Goal: Task Accomplishment & Management: Manage account settings

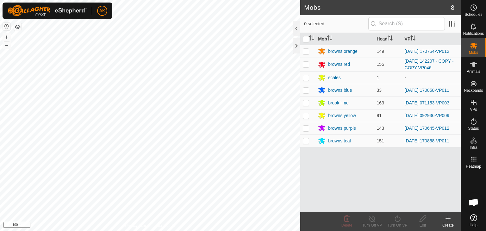
click at [18, 26] on button "button" at bounding box center [18, 27] width 8 height 8
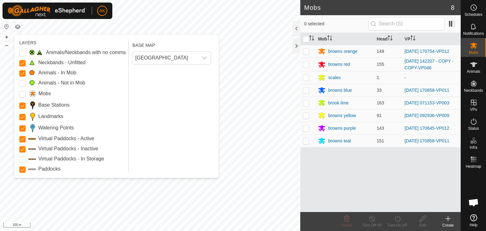
click at [33, 63] on span at bounding box center [32, 63] width 8 height 6
click at [22, 65] on Unfitted "Neckbands - Unfitted" at bounding box center [22, 63] width 6 height 6
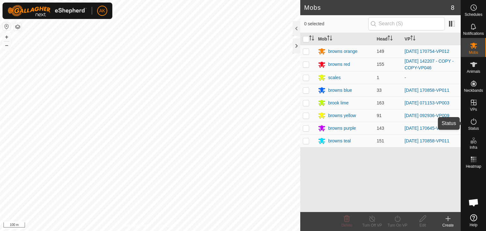
click at [474, 119] on icon at bounding box center [474, 122] width 8 height 8
click at [474, 121] on icon at bounding box center [474, 122] width 8 height 8
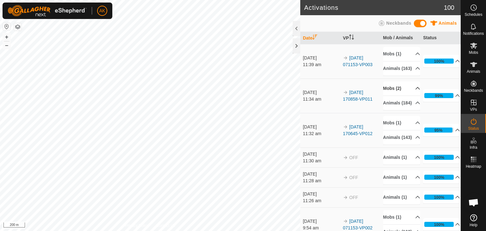
click at [390, 93] on p-accordion-header "Mobs (2)" at bounding box center [401, 88] width 37 height 14
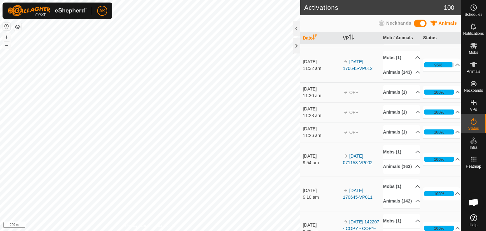
scroll to position [95, 0]
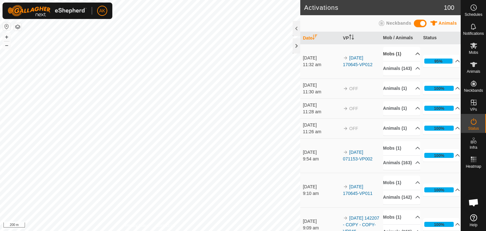
click at [395, 61] on p-accordion-header "Mobs (1)" at bounding box center [401, 54] width 37 height 14
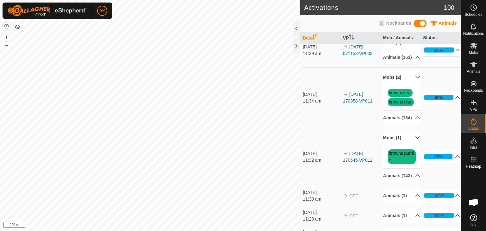
scroll to position [0, 0]
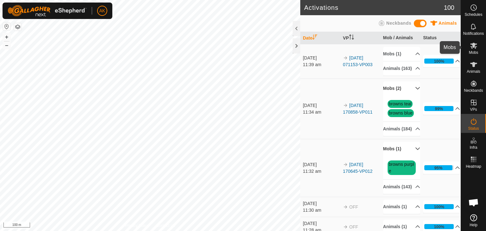
click at [474, 48] on icon at bounding box center [474, 46] width 8 height 8
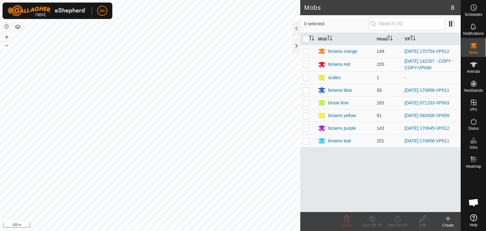
click at [306, 91] on p-checkbox at bounding box center [306, 90] width 6 height 5
checkbox input "true"
click at [398, 221] on icon at bounding box center [398, 219] width 8 height 8
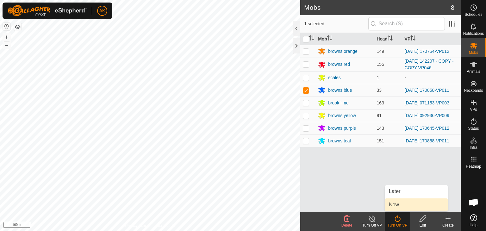
click at [399, 206] on link "Now" at bounding box center [416, 204] width 63 height 13
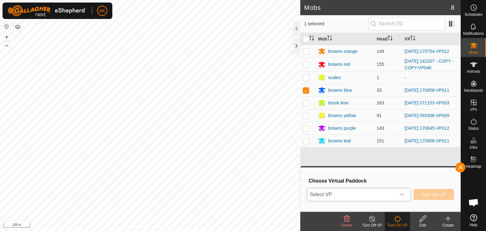
click at [404, 193] on icon "dropdown trigger" at bounding box center [401, 194] width 5 height 5
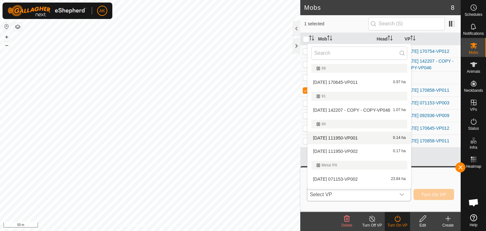
scroll to position [122, 0]
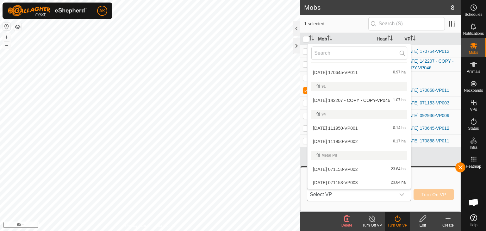
click at [340, 142] on li "2025-08-27 111950-VP002 0.17 ha" at bounding box center [360, 141] width 104 height 13
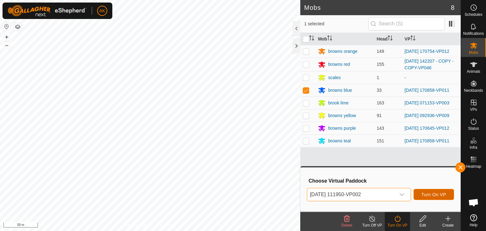
click at [418, 195] on button "Turn On VP" at bounding box center [434, 194] width 41 height 11
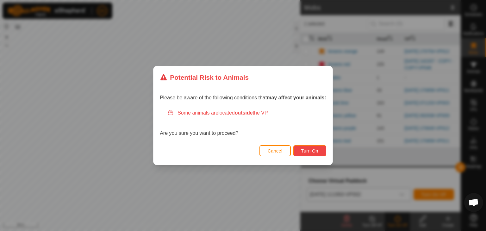
click at [311, 150] on span "Turn On" at bounding box center [309, 150] width 17 height 5
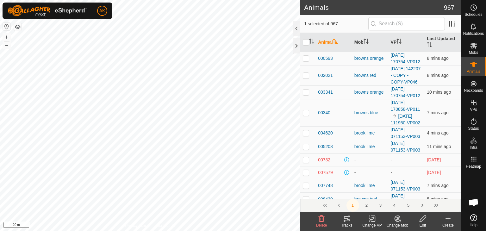
click at [397, 218] on icon at bounding box center [398, 218] width 4 height 3
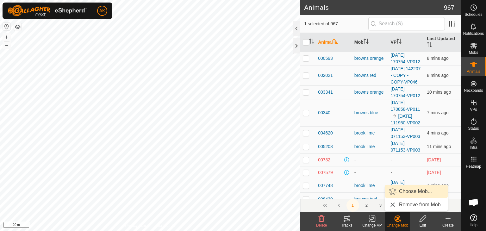
click at [403, 190] on link "Choose Mob..." at bounding box center [416, 191] width 63 height 13
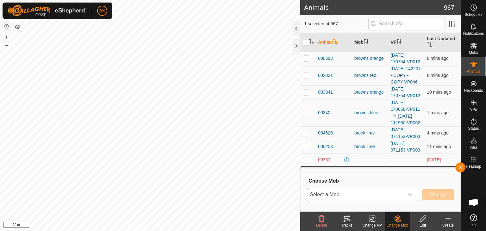
click at [380, 192] on span "Select a Mob" at bounding box center [355, 194] width 97 height 13
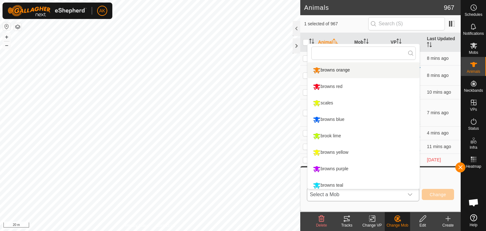
click at [330, 70] on li "browns orange" at bounding box center [364, 70] width 112 height 16
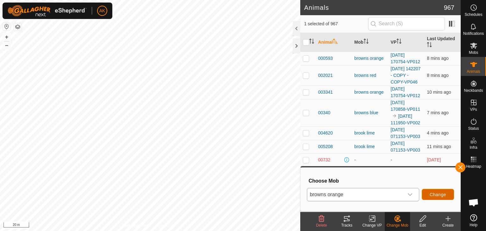
click at [437, 194] on span "Change" at bounding box center [438, 194] width 16 height 5
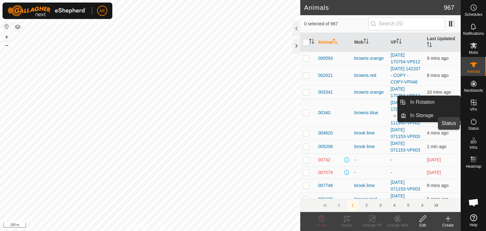
click at [475, 122] on icon at bounding box center [474, 122] width 8 height 8
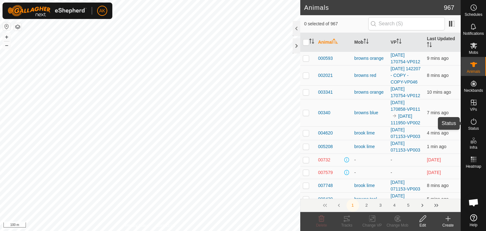
click at [475, 122] on icon at bounding box center [474, 122] width 8 height 8
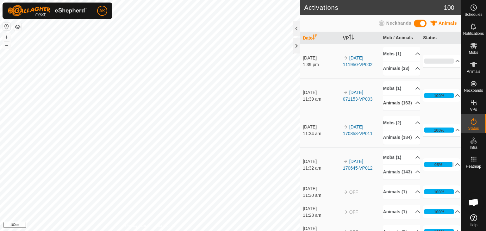
scroll to position [32, 0]
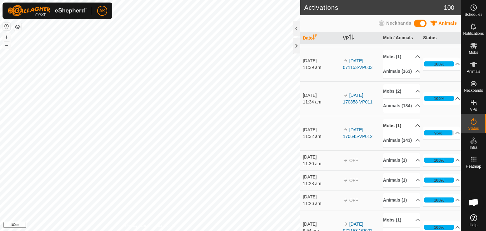
click at [397, 133] on p-accordion-header "Mobs (1)" at bounding box center [401, 126] width 37 height 14
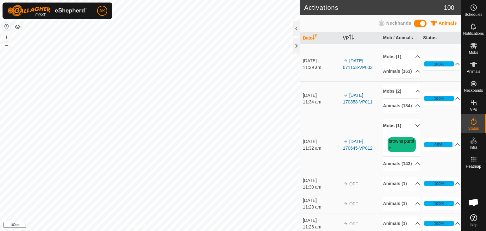
click at [397, 133] on p-accordion-header "Mobs (1)" at bounding box center [401, 126] width 37 height 14
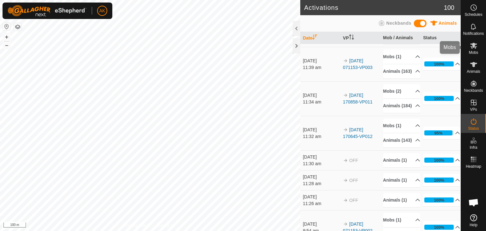
click at [475, 50] on es-mob-svg-icon at bounding box center [473, 46] width 11 height 10
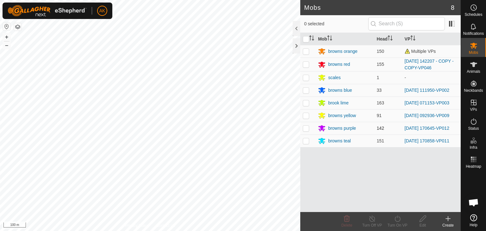
click at [304, 128] on p-checkbox at bounding box center [306, 128] width 6 height 5
checkbox input "true"
click at [398, 221] on icon at bounding box center [398, 219] width 8 height 8
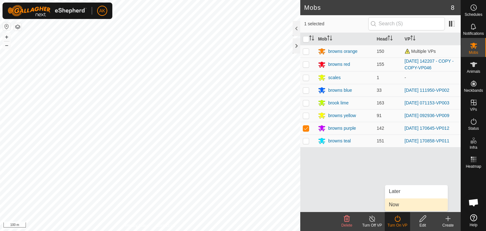
click at [398, 202] on link "Now" at bounding box center [416, 204] width 63 height 13
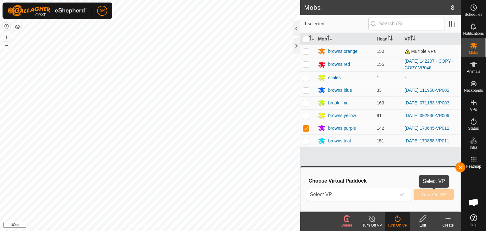
click at [431, 196] on span "Turn On VP" at bounding box center [434, 194] width 25 height 5
click at [399, 195] on div "dropdown trigger" at bounding box center [402, 194] width 13 height 13
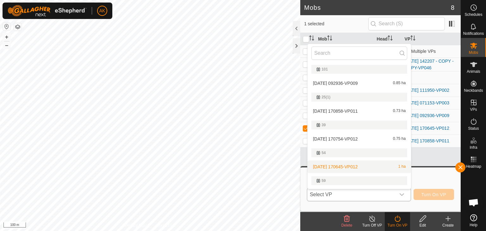
click at [338, 168] on li "[DATE] 170645-VP012 1 ha" at bounding box center [360, 166] width 104 height 13
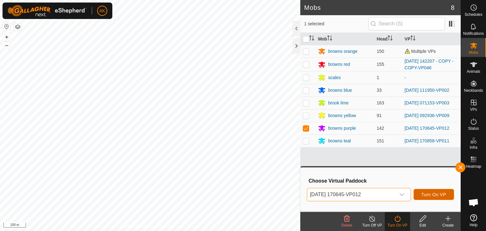
click at [424, 198] on button "Turn On VP" at bounding box center [434, 194] width 41 height 11
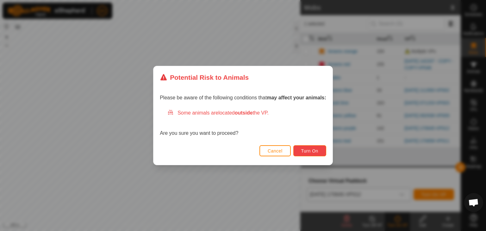
click at [307, 152] on span "Turn On" at bounding box center [309, 150] width 17 height 5
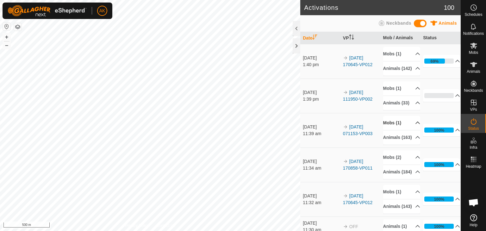
click at [396, 130] on p-accordion-header "Mobs (1)" at bounding box center [401, 123] width 37 height 14
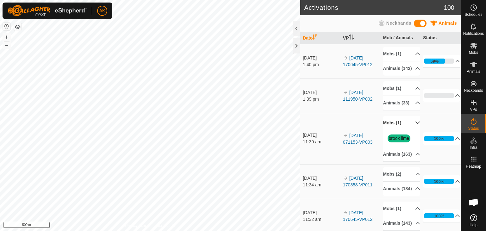
click at [396, 130] on p-accordion-header "Mobs (1)" at bounding box center [401, 123] width 37 height 14
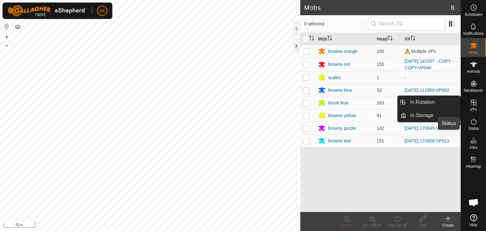
click at [475, 120] on icon at bounding box center [474, 122] width 8 height 8
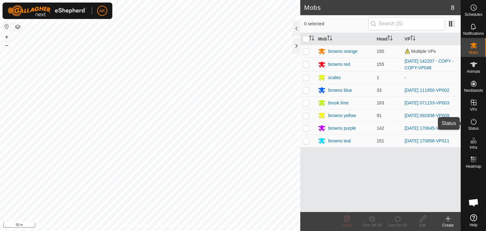
click at [475, 120] on icon at bounding box center [474, 122] width 8 height 8
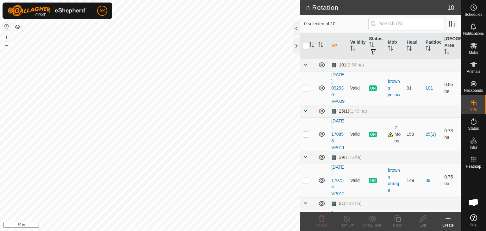
checkbox input "true"
click at [397, 221] on icon at bounding box center [397, 219] width 6 height 6
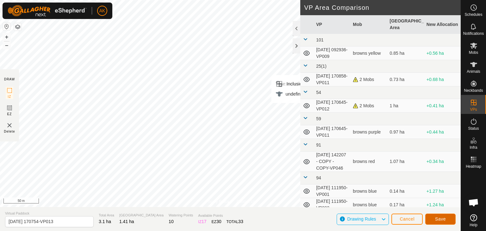
click at [440, 217] on span "Save" at bounding box center [440, 219] width 11 height 5
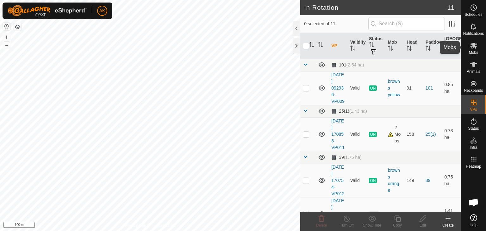
click at [474, 47] on icon at bounding box center [473, 46] width 7 height 6
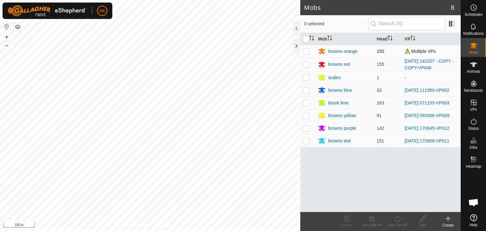
click at [304, 52] on p-checkbox at bounding box center [306, 51] width 6 height 5
checkbox input "true"
click at [398, 222] on icon at bounding box center [398, 219] width 8 height 8
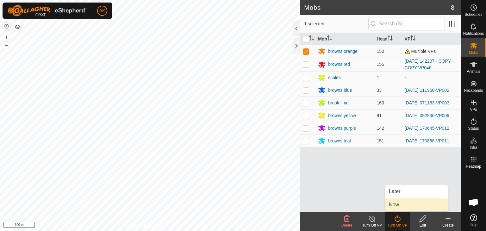
click at [398, 204] on link "Now" at bounding box center [416, 204] width 63 height 13
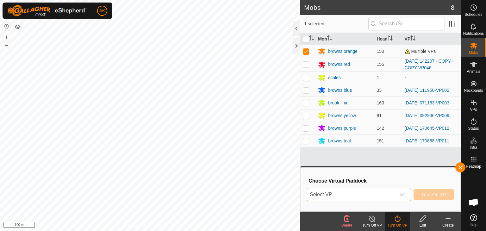
click at [363, 197] on span "Select VP" at bounding box center [351, 194] width 88 height 13
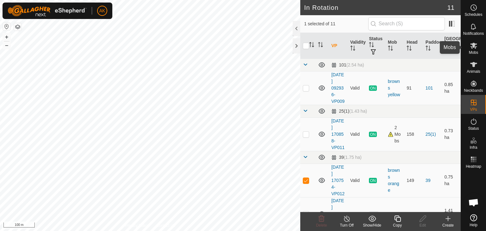
click at [472, 47] on icon at bounding box center [474, 46] width 8 height 8
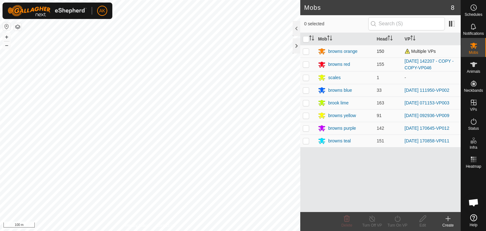
click at [308, 51] on p-checkbox at bounding box center [306, 51] width 6 height 5
checkbox input "true"
click at [399, 217] on icon at bounding box center [398, 219] width 8 height 8
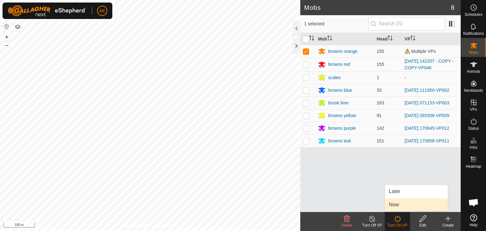
click at [394, 206] on link "Now" at bounding box center [416, 204] width 63 height 13
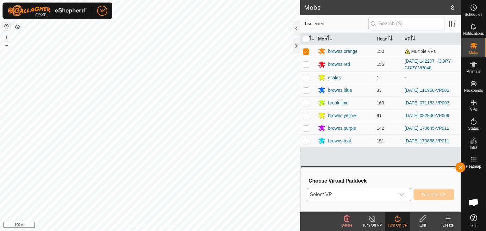
click at [361, 194] on span "Select VP" at bounding box center [351, 194] width 88 height 13
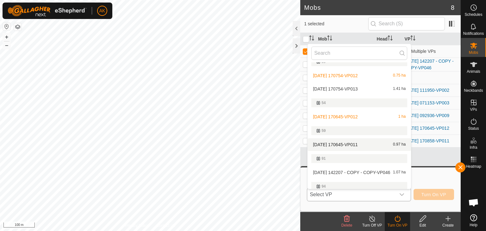
scroll to position [32, 0]
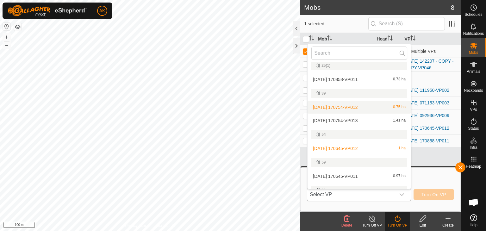
click at [336, 107] on li "[DATE] 170754-VP012 0.75 ha" at bounding box center [360, 107] width 104 height 13
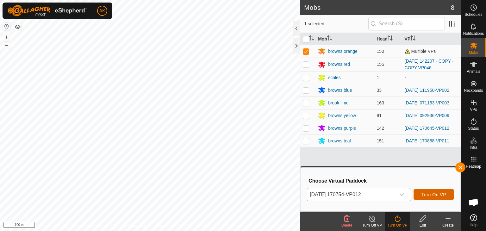
click at [425, 193] on span "Turn On VP" at bounding box center [434, 194] width 25 height 5
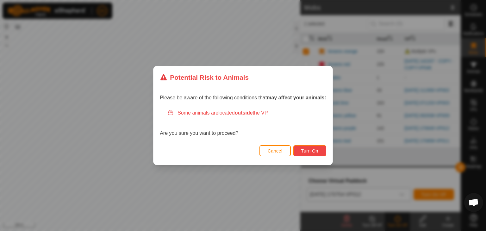
click at [312, 154] on button "Turn On" at bounding box center [309, 150] width 33 height 11
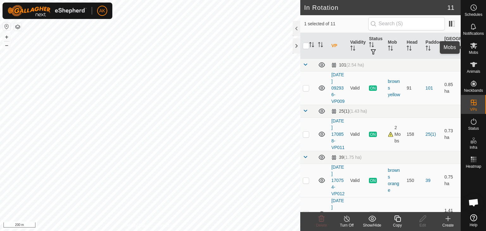
click at [474, 51] on span "Mobs" at bounding box center [473, 53] width 9 height 4
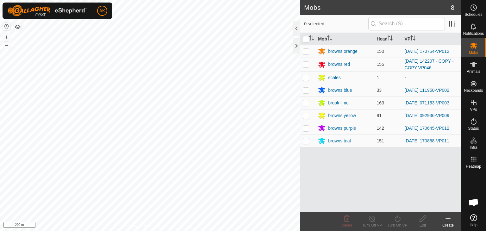
click at [307, 128] on p-checkbox at bounding box center [306, 128] width 6 height 5
checkbox input "true"
click at [395, 220] on icon at bounding box center [398, 219] width 6 height 6
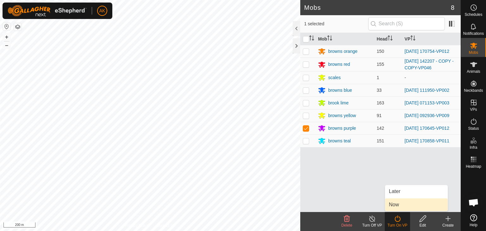
click at [394, 204] on link "Now" at bounding box center [416, 204] width 63 height 13
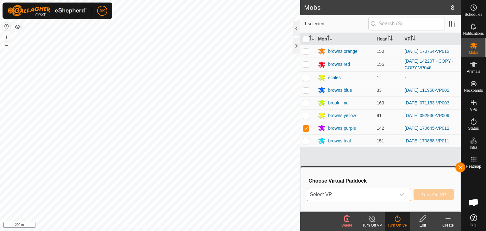
click at [385, 194] on span "Select VP" at bounding box center [351, 194] width 88 height 13
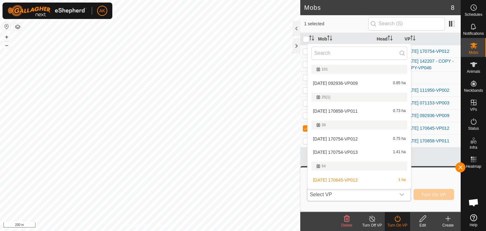
click at [364, 178] on li "[DATE] 170645-VP012 1 ha" at bounding box center [360, 180] width 104 height 13
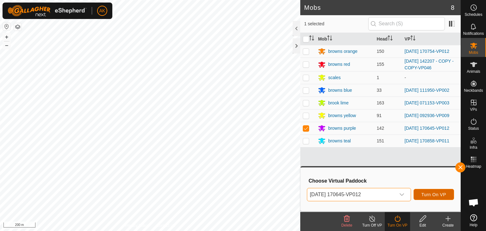
click at [434, 198] on button "Turn On VP" at bounding box center [434, 194] width 41 height 11
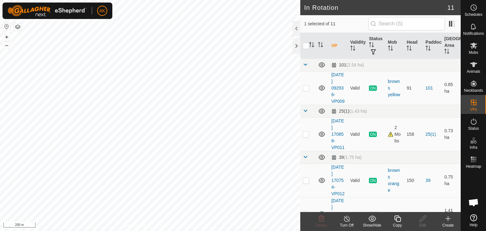
click at [399, 218] on icon at bounding box center [398, 219] width 8 height 8
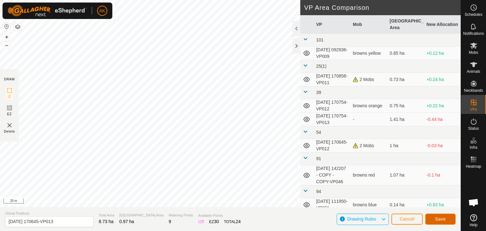
click at [444, 220] on span "Save" at bounding box center [440, 219] width 11 height 5
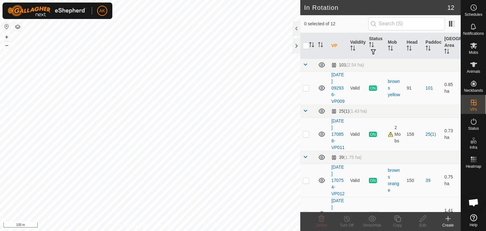
checkbox input "true"
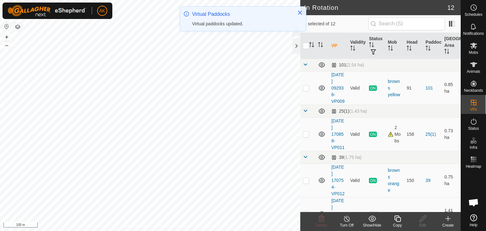
click at [401, 218] on copy-svg-icon at bounding box center [397, 219] width 25 height 8
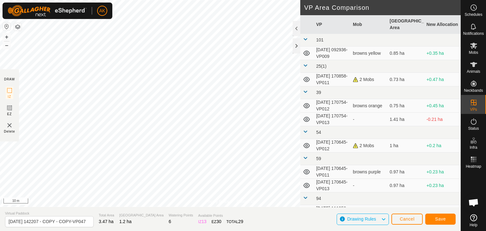
click at [154, 227] on div "Privacy Policy Contact Us Type: Inclusion Zone undefined Animal + – ⇧ i 10 m DR…" at bounding box center [230, 115] width 461 height 231
click at [436, 217] on span "Save" at bounding box center [440, 219] width 11 height 5
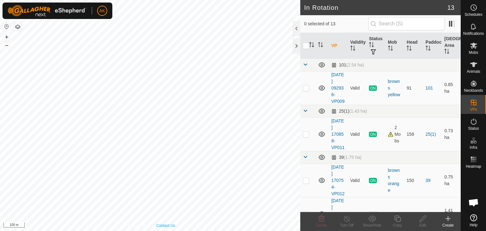
click at [171, 223] on div "Privacy Policy Contact Us Type: Inclusion Zone undefined Animal + – ⇧ i 100 m" at bounding box center [150, 115] width 300 height 231
checkbox input "true"
click at [396, 218] on icon at bounding box center [397, 219] width 6 height 6
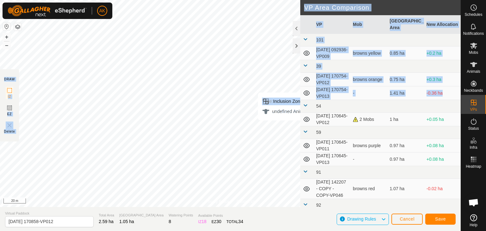
click at [242, 134] on div "Privacy Policy Contact Us Type: Inclusion Zone undefined Animal + – ⇧ i 20 m DR…" at bounding box center [230, 115] width 461 height 231
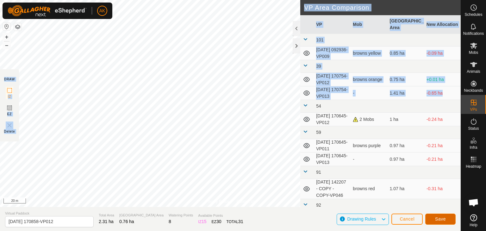
click at [439, 219] on span "Save" at bounding box center [440, 219] width 11 height 5
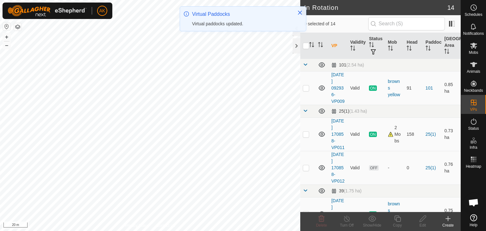
checkbox input "true"
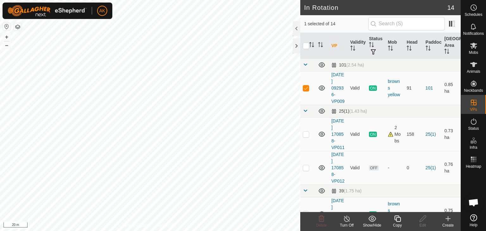
click at [399, 218] on icon at bounding box center [398, 219] width 8 height 8
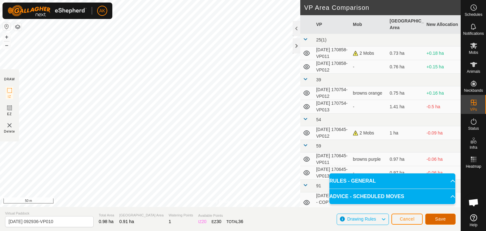
click at [436, 222] on button "Save" at bounding box center [440, 219] width 30 height 11
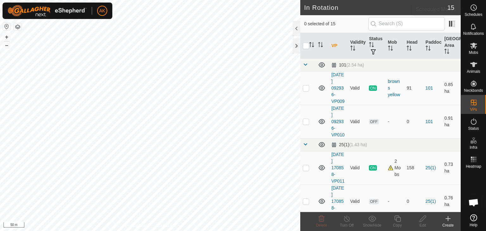
click at [476, 13] on span "Schedules" at bounding box center [474, 15] width 18 height 4
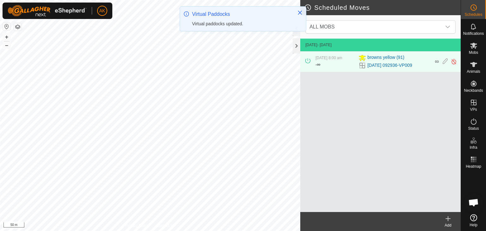
click at [447, 221] on icon at bounding box center [448, 219] width 8 height 8
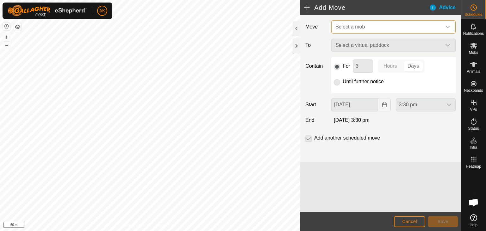
click at [358, 27] on span "Select a mob" at bounding box center [350, 26] width 29 height 5
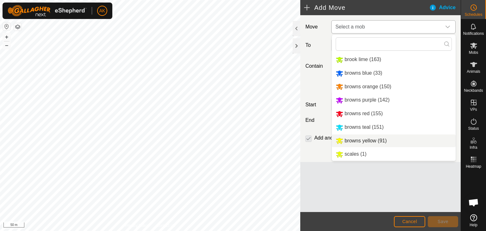
click at [352, 145] on li "browns yellow (91)" at bounding box center [394, 141] width 124 height 13
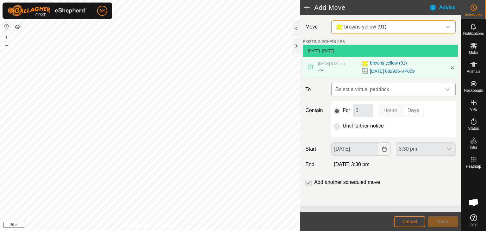
click at [359, 92] on span "Select a virtual paddock" at bounding box center [387, 89] width 109 height 13
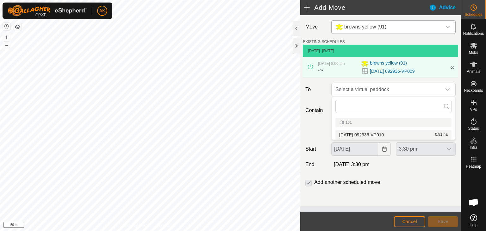
click at [354, 134] on li "[DATE] 092936-VP010 0.91 ha" at bounding box center [394, 134] width 116 height 9
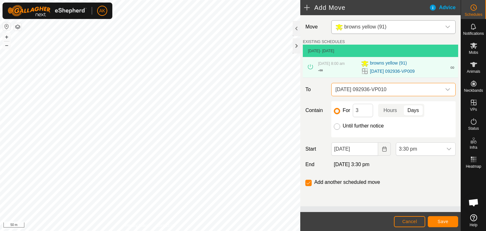
click at [337, 126] on input "Until further notice" at bounding box center [337, 126] width 6 height 6
radio input "true"
checkbox input "false"
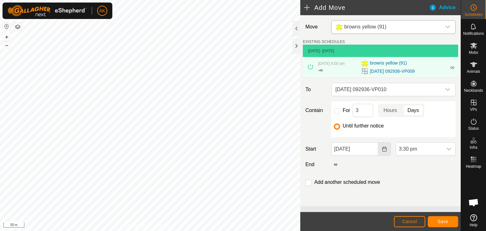
click at [385, 150] on icon "Choose Date" at bounding box center [384, 149] width 5 height 5
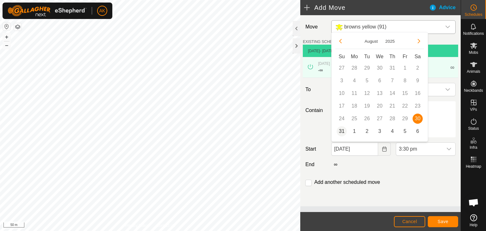
click at [341, 130] on span "31" at bounding box center [342, 131] width 10 height 10
type input "[DATE]"
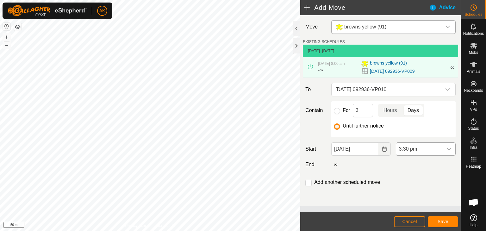
click at [412, 149] on span "3:30 pm" at bounding box center [419, 149] width 47 height 13
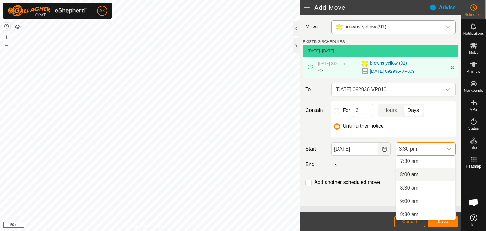
click at [412, 177] on li "8:00 am" at bounding box center [425, 174] width 59 height 13
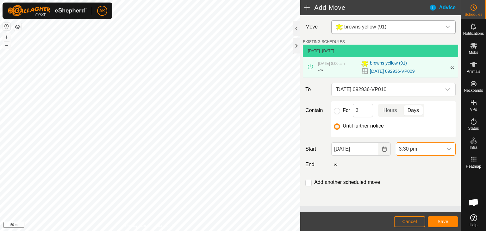
scroll to position [362, 0]
click at [442, 221] on span "Save" at bounding box center [443, 221] width 11 height 5
